Goal: Task Accomplishment & Management: Use online tool/utility

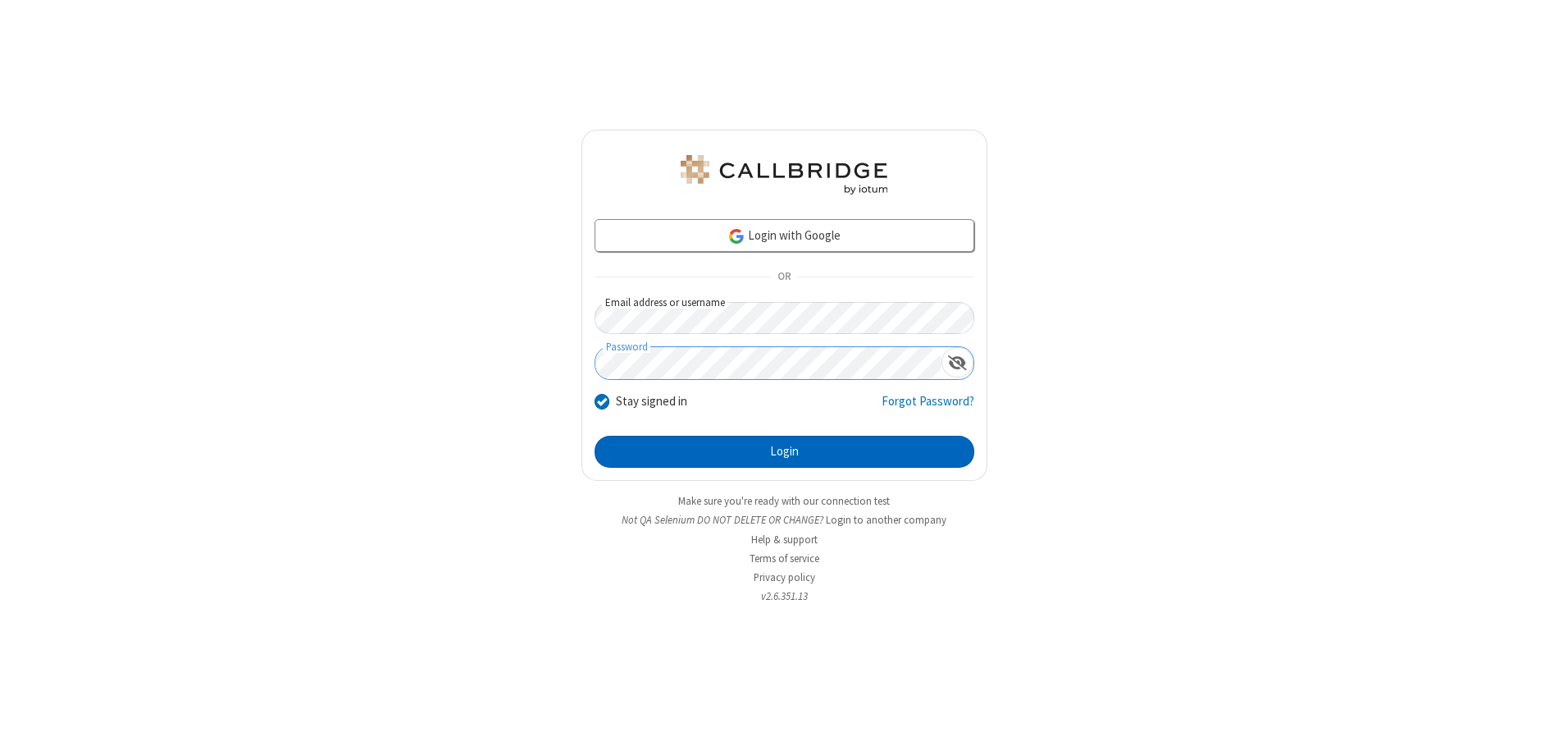
click at [784, 452] on button "Login" at bounding box center [784, 452] width 380 height 33
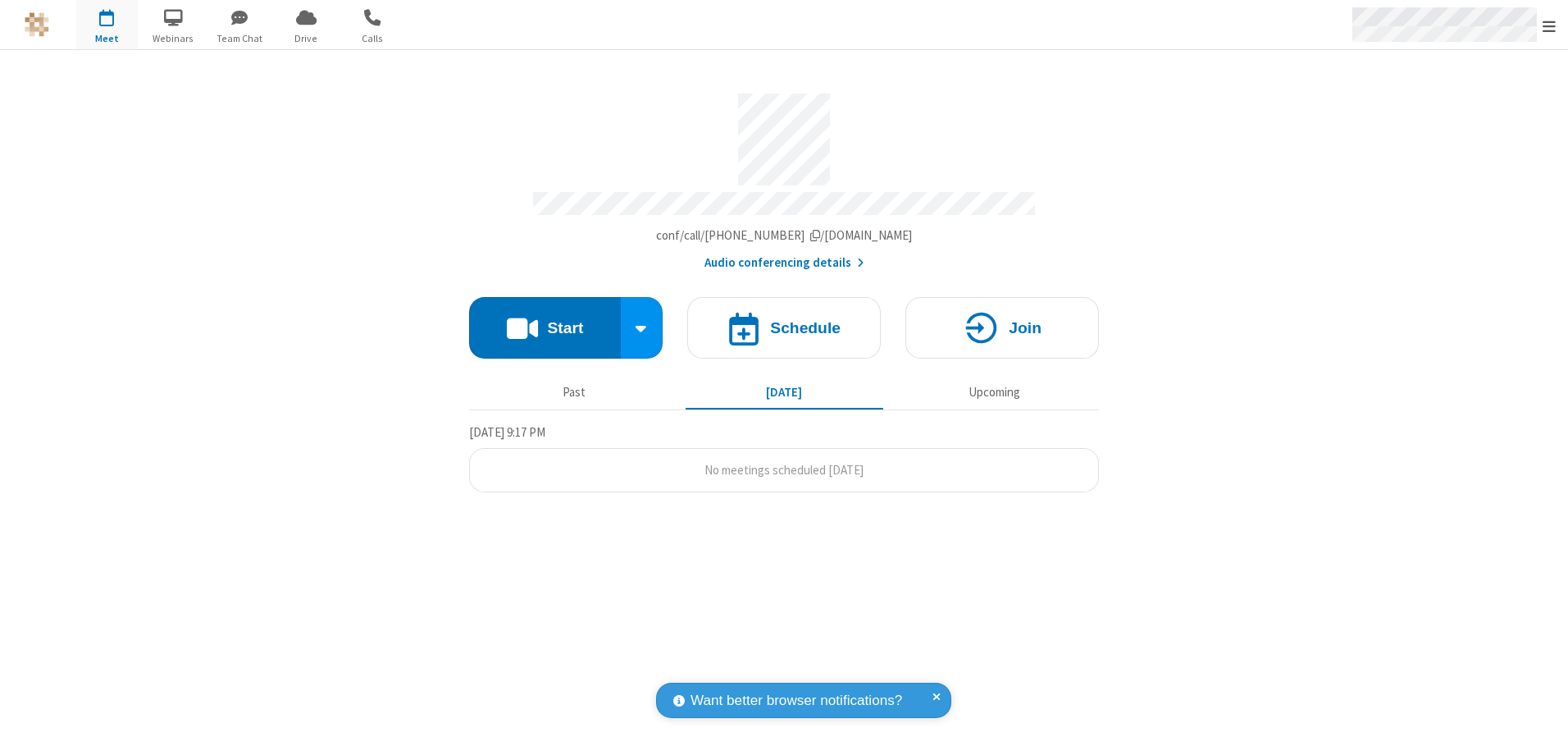
click at [1549, 25] on span "Open menu" at bounding box center [1549, 25] width 13 height 16
click at [106, 24] on span "button" at bounding box center [106, 17] width 61 height 28
click at [784, 322] on h4 "Schedule" at bounding box center [805, 327] width 71 height 16
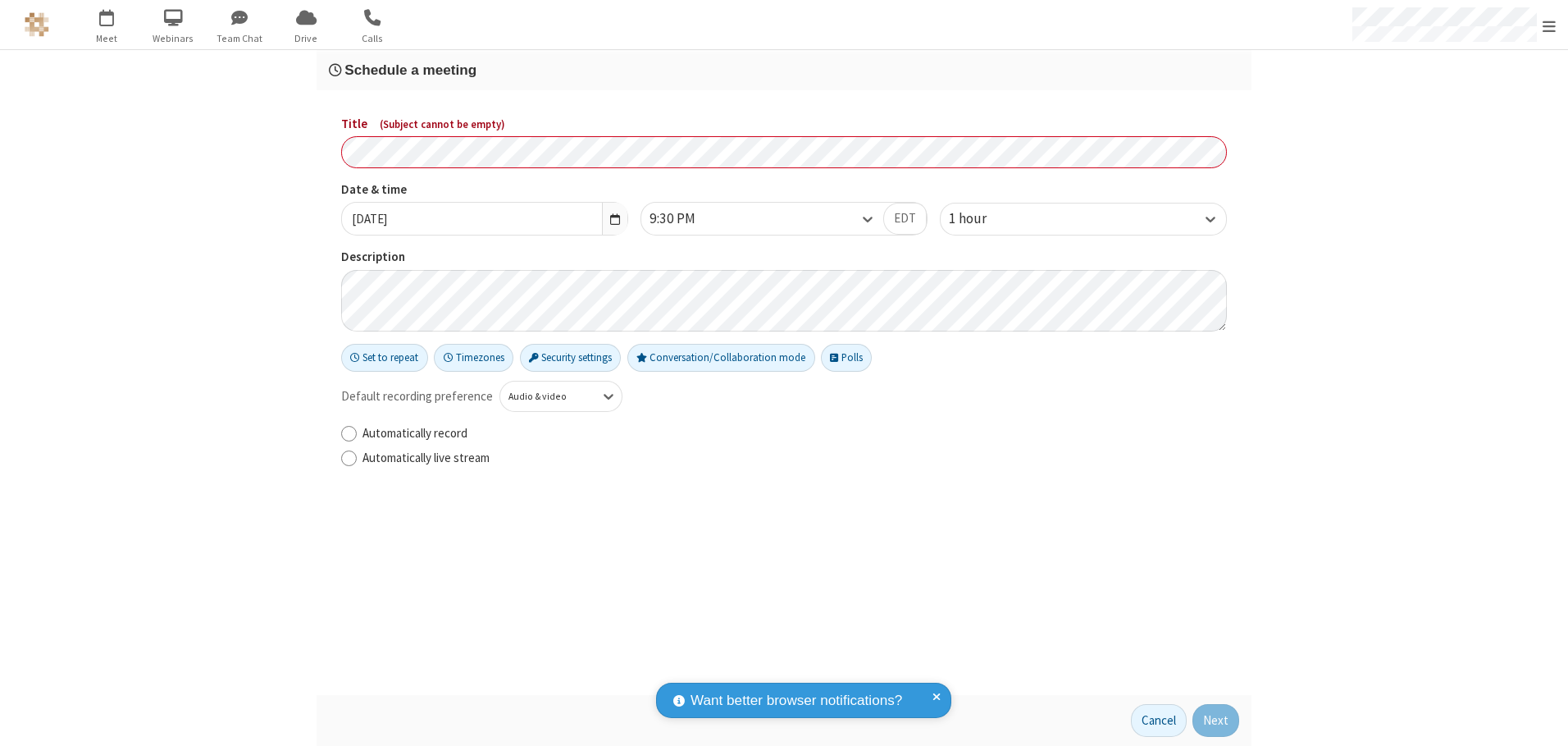
click at [784, 70] on h3 "Schedule a meeting" at bounding box center [784, 70] width 911 height 16
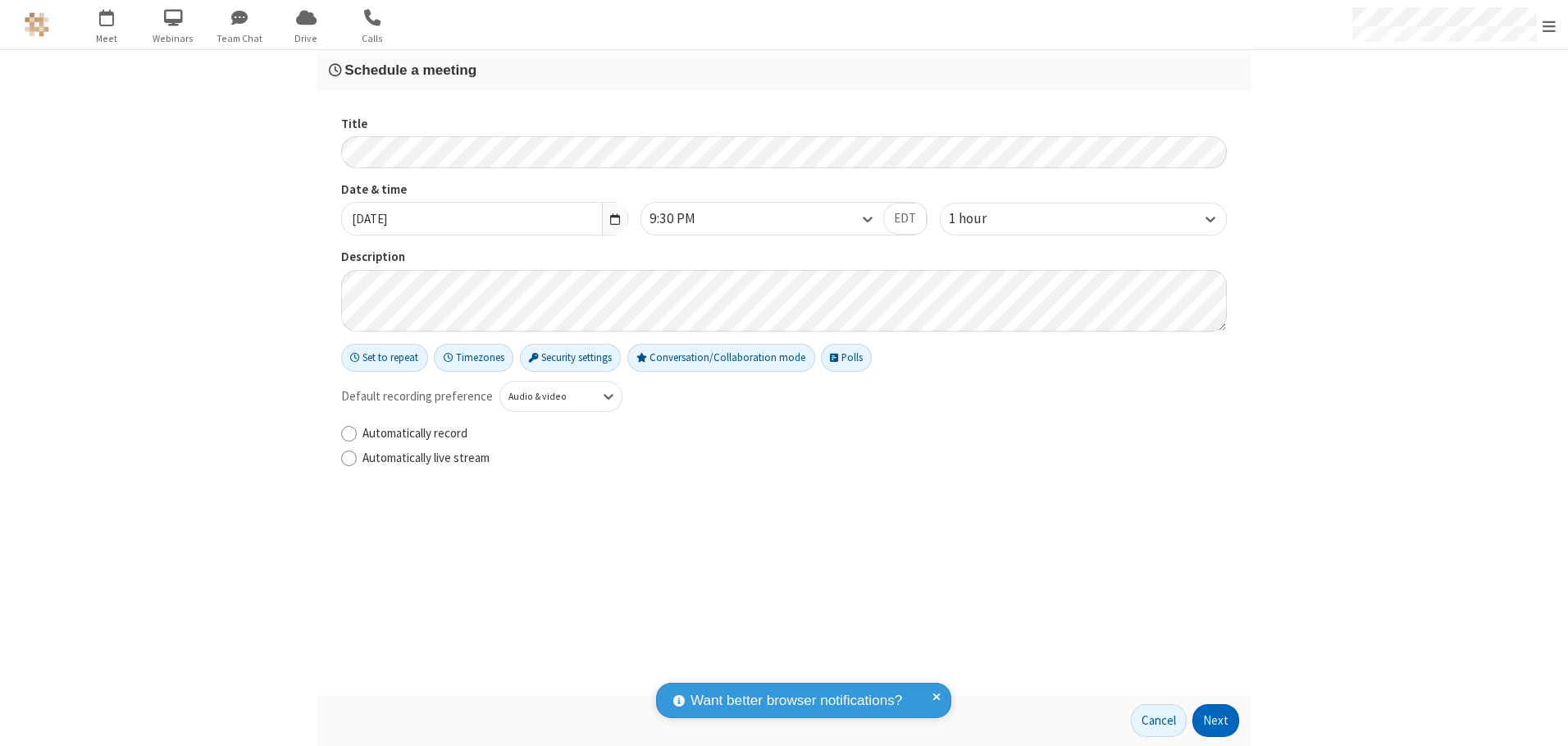
click at [1216, 721] on button "Next" at bounding box center [1216, 720] width 47 height 33
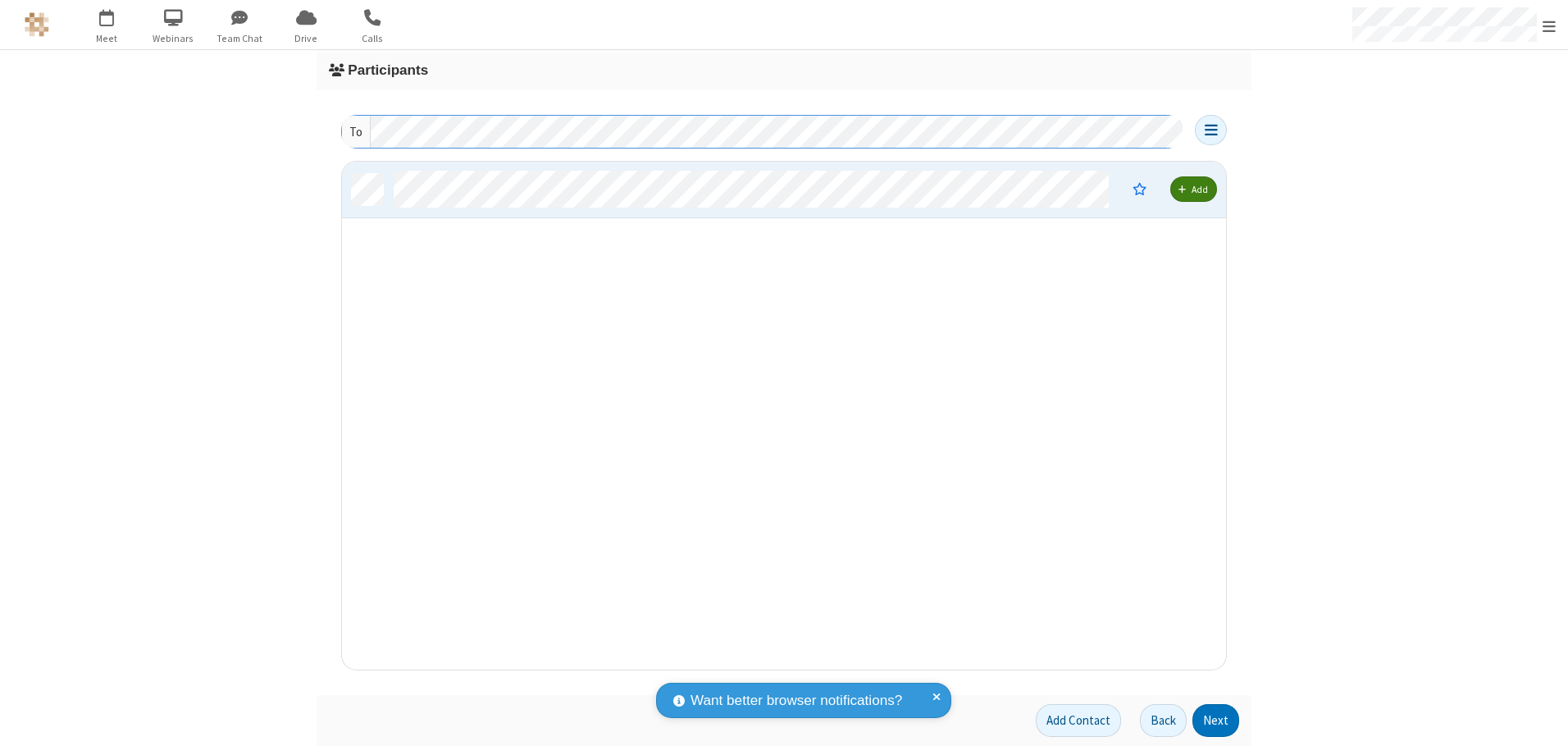
scroll to position [496, 872]
click at [1216, 721] on button "Next" at bounding box center [1216, 720] width 47 height 33
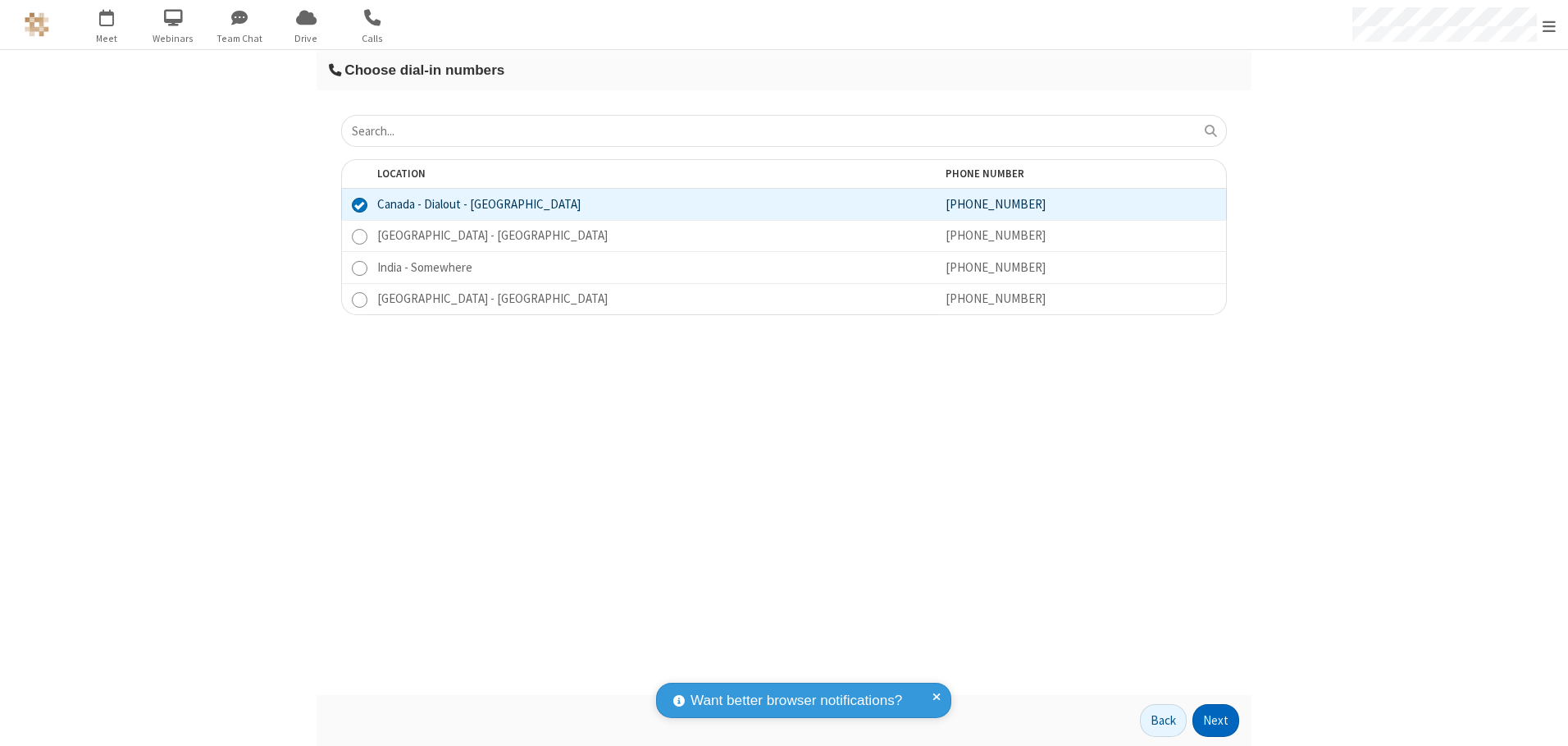
click at [1216, 721] on button "Next" at bounding box center [1216, 720] width 47 height 33
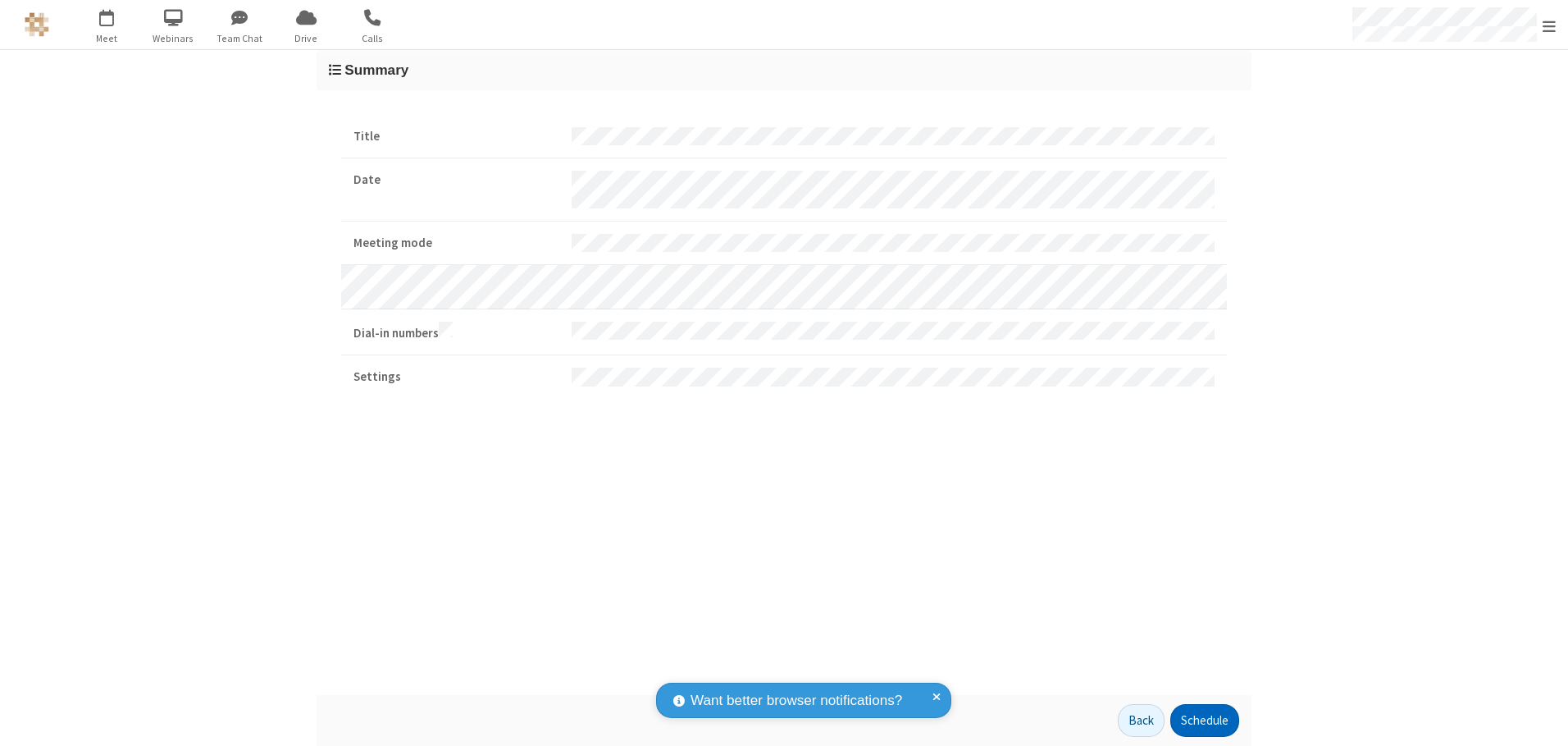
click at [1204, 721] on button "Schedule" at bounding box center [1204, 720] width 69 height 33
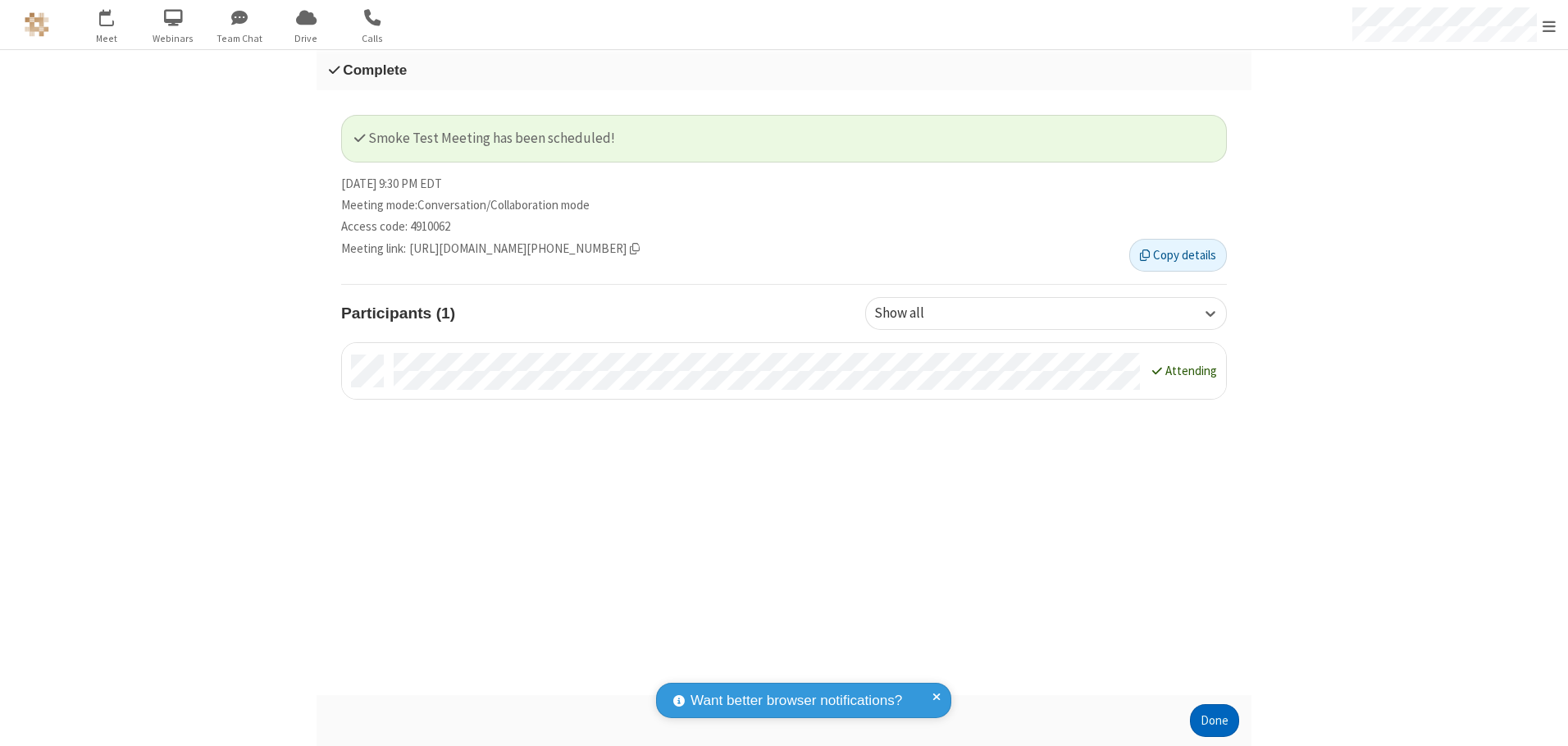
click at [1214, 721] on button "Done" at bounding box center [1214, 720] width 49 height 33
